Goal: Transaction & Acquisition: Obtain resource

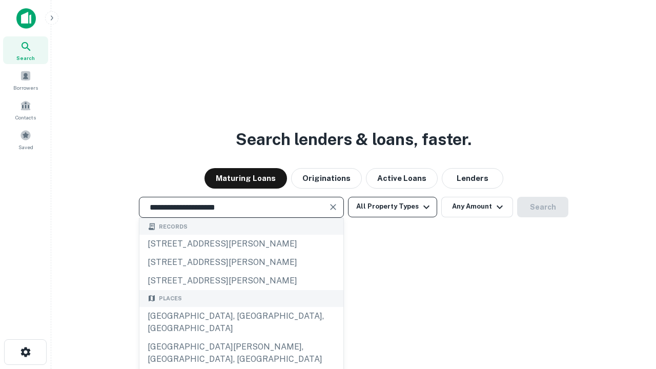
click at [241, 338] on div "Santa Monica, CA, USA" at bounding box center [241, 322] width 204 height 31
click at [392, 206] on button "All Property Types" at bounding box center [392, 207] width 89 height 20
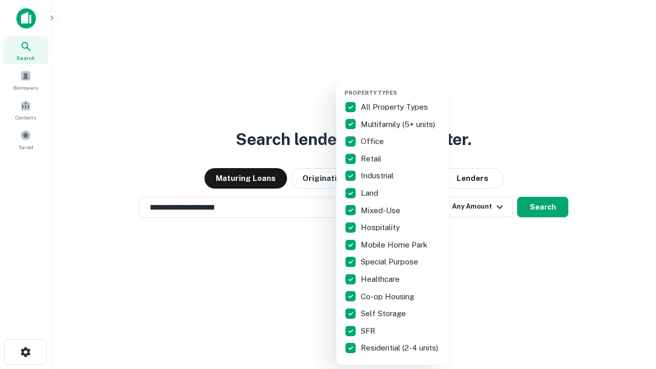
type input "**********"
click at [401, 86] on button "button" at bounding box center [400, 86] width 113 height 1
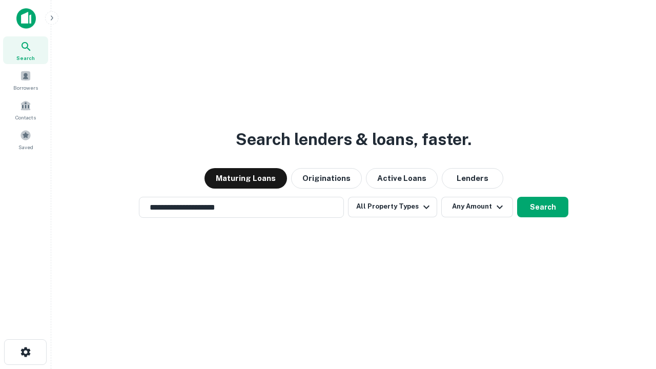
scroll to position [16, 0]
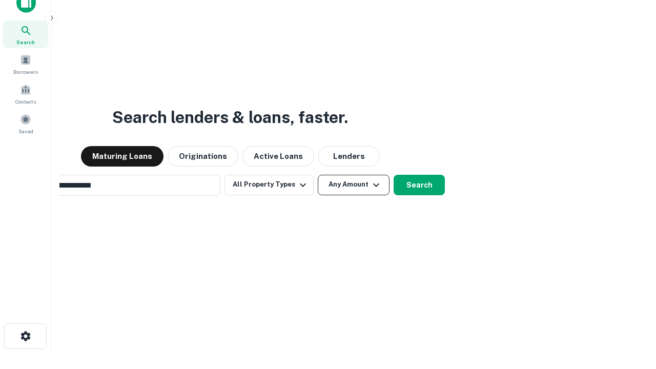
click at [318, 175] on button "Any Amount" at bounding box center [354, 185] width 72 height 20
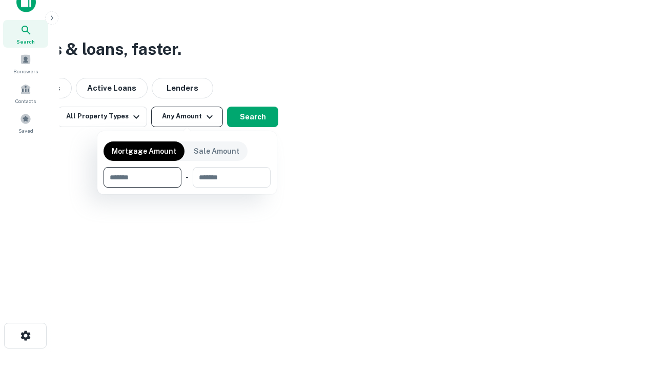
type input "*******"
click at [187, 188] on button "button" at bounding box center [187, 188] width 167 height 1
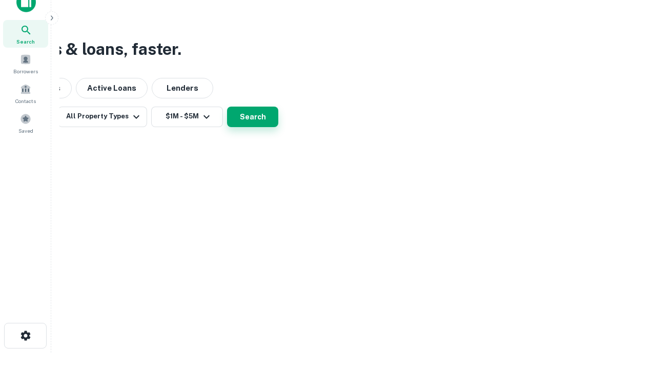
click at [278, 127] on button "Search" at bounding box center [252, 117] width 51 height 20
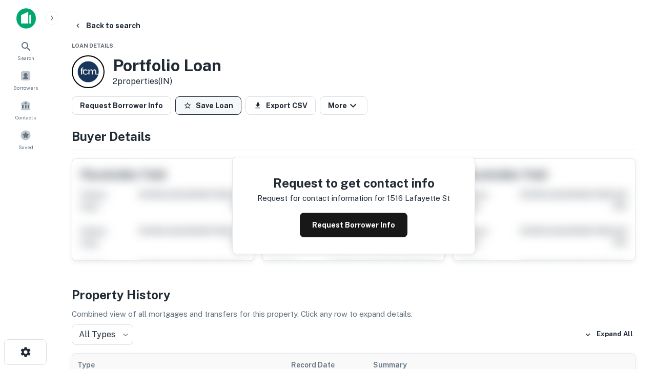
click at [208, 106] on button "Save Loan" at bounding box center [208, 105] width 66 height 18
click at [211, 106] on button "Loan Saved" at bounding box center [210, 105] width 71 height 18
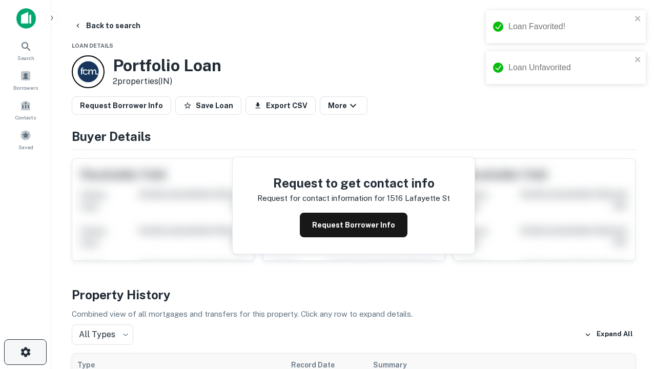
click at [25, 352] on icon "button" at bounding box center [25, 352] width 12 height 12
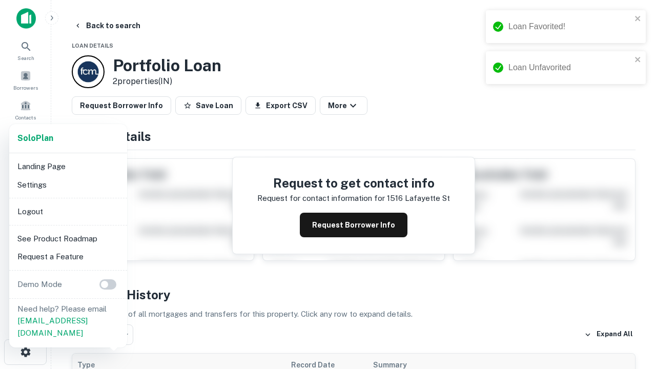
click at [68, 211] on li "Logout" at bounding box center [68, 211] width 110 height 18
